Goal: Transaction & Acquisition: Obtain resource

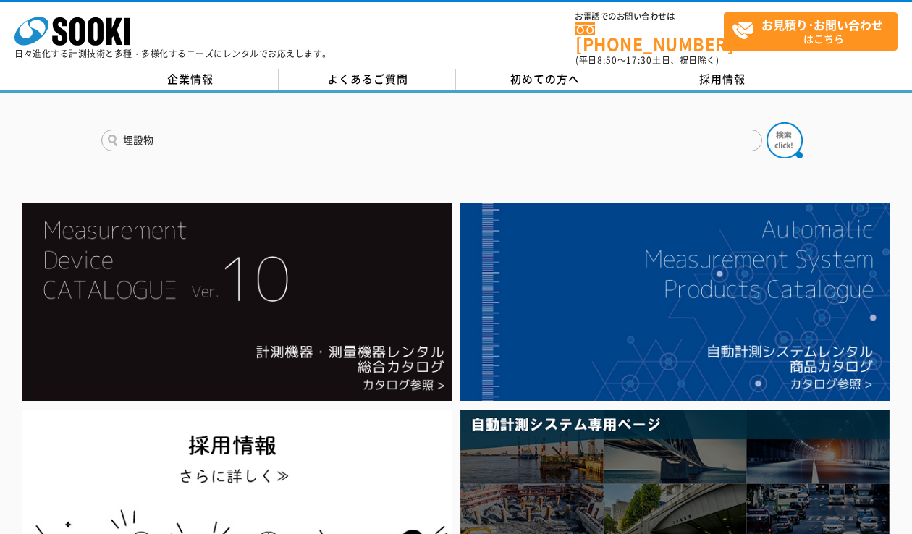
type input "埋設物"
click at [767, 122] on button at bounding box center [785, 140] width 36 height 36
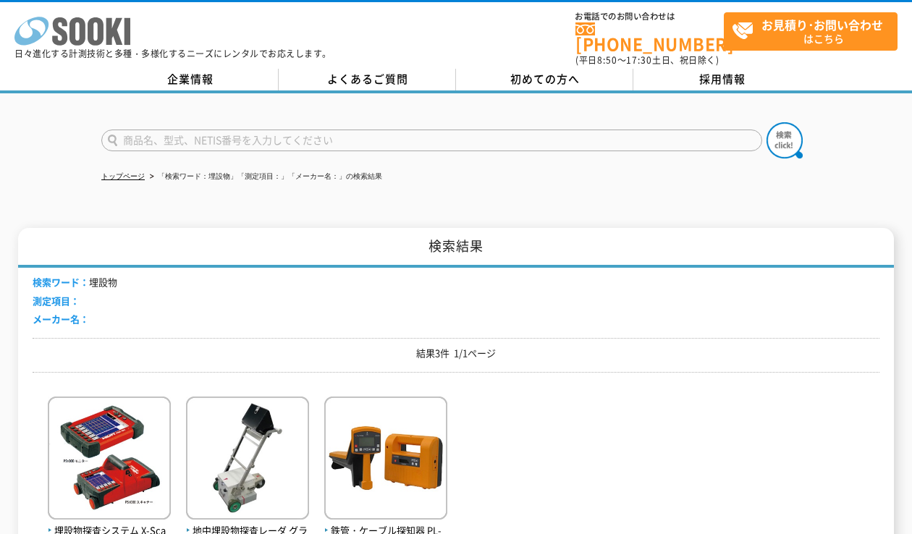
click at [101, 27] on icon at bounding box center [96, 31] width 16 height 28
